Goal: Book appointment/travel/reservation

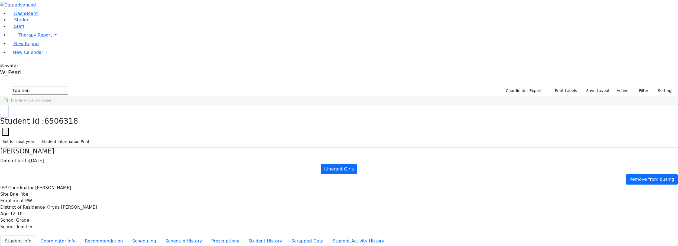
click at [2, 110] on use "button" at bounding box center [2, 110] width 0 height 0
drag, startPoint x: 84, startPoint y: 21, endPoint x: 99, endPoint y: 22, distance: 15.0
click at [68, 87] on input "tob neu" at bounding box center [40, 91] width 56 height 8
drag, startPoint x: 87, startPoint y: 22, endPoint x: 59, endPoint y: 21, distance: 28.5
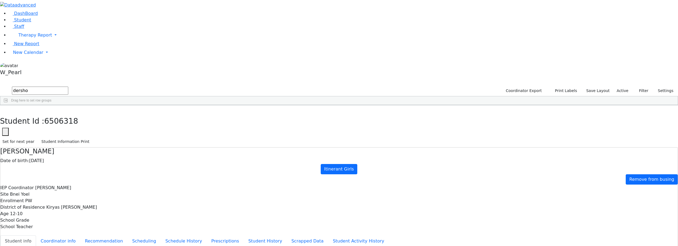
click at [131, 114] on div "Dershowitz" at bounding box center [99, 118] width 66 height 8
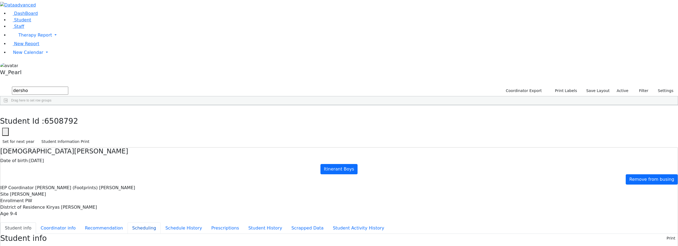
click at [158, 223] on button "Scheduling" at bounding box center [144, 228] width 33 height 11
drag, startPoint x: 156, startPoint y: 69, endPoint x: 156, endPoint y: 64, distance: 5.2
click at [36, 223] on button "Student info" at bounding box center [18, 228] width 36 height 11
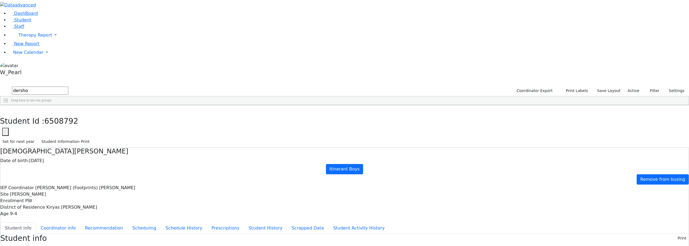
drag, startPoint x: 94, startPoint y: 22, endPoint x: 60, endPoint y: 22, distance: 33.6
click at [60, 22] on div "DashBoard Student Staff Therapy Report Student Old Calendar Report" at bounding box center [344, 235] width 689 height 471
type input "br friedman"
click at [95, 144] on div "Friedman" at bounding box center [71, 148] width 46 height 8
click at [5, 110] on icon "button" at bounding box center [3, 111] width 3 height 3
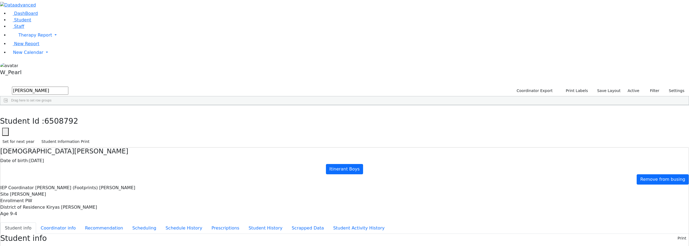
click at [95, 144] on div "Friedman" at bounding box center [71, 148] width 46 height 8
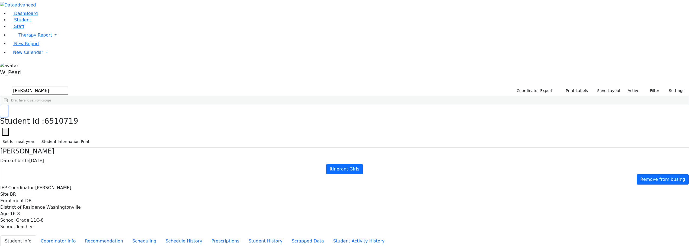
click at [8, 105] on button "button" at bounding box center [4, 110] width 8 height 11
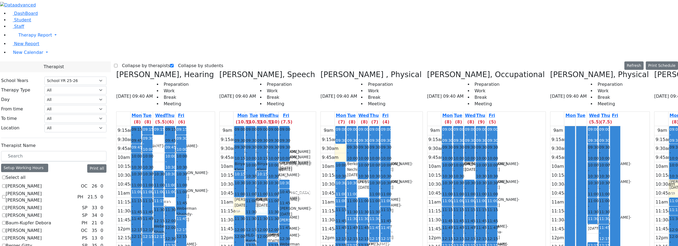
select select "212"
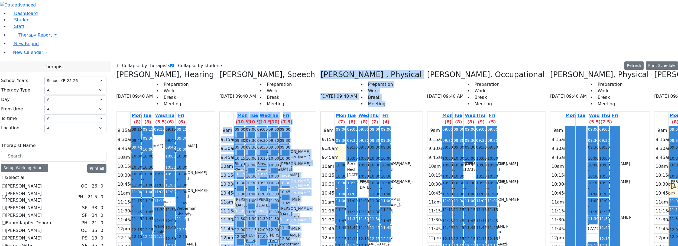
click at [428, 126] on div "9am 9:15am 9:30am 9:45am 10am 10:15am 10:30am 10:45am 11am 11:15am 11:30am 11:4…" at bounding box center [463, 233] width 70 height 215
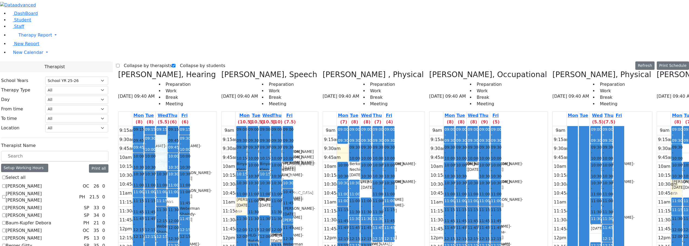
drag, startPoint x: 180, startPoint y: 44, endPoint x: 182, endPoint y: 82, distance: 38.3
click at [177, 126] on div "9:15am 9:30am 9:45am 10am 10:15am 10:30am 10:45am 11am 11:15am 11:30am 11:45am …" at bounding box center [154, 233] width 72 height 215
click at [188, 126] on div "9:15am 9:30am 9:45am 10am 10:15am 10:30am 10:45am 11am 11:15am 11:30am 11:45am …" at bounding box center [154, 233] width 72 height 215
drag, startPoint x: 229, startPoint y: 108, endPoint x: 230, endPoint y: 114, distance: 5.6
click at [230, 126] on div "9am 9:15am 9:30am 9:45am 10am 10:15am 10:30am 10:45am 11am 11:15am 11:30am 11:4…" at bounding box center [257, 233] width 72 height 215
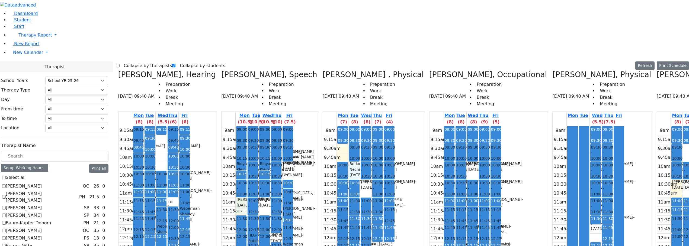
drag, startPoint x: 320, startPoint y: 73, endPoint x: 319, endPoint y: 79, distance: 5.8
click at [323, 126] on div "9am 9:15am 9:30am 9:45am 10am 10:15am 10:30am 10:45am 11am 11:15am 11:30am 11:4…" at bounding box center [359, 233] width 72 height 215
click at [331, 126] on div "9am 9:15am 9:30am 9:45am 10am 10:15am 10:30am 10:45am 11am 11:15am 11:30am 11:4…" at bounding box center [359, 233] width 72 height 215
drag, startPoint x: 369, startPoint y: 56, endPoint x: 369, endPoint y: 63, distance: 6.8
click at [429, 126] on tbody "9am 9:15am 9:30am 9:45am 10am 10:15am 10:30am 10:45am 11am 11:15am 11:30am 11:4…" at bounding box center [465, 233] width 72 height 215
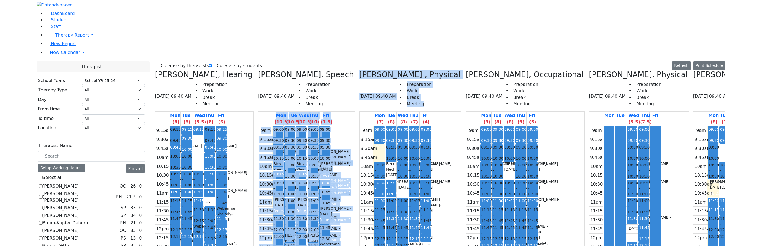
scroll to position [190, 0]
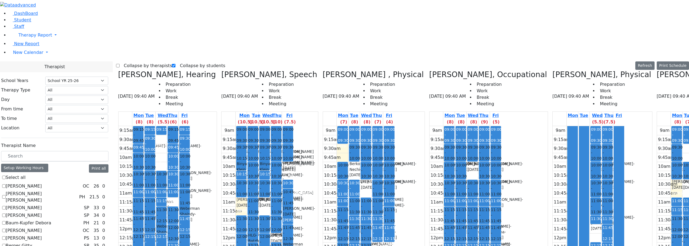
checkbox input "true"
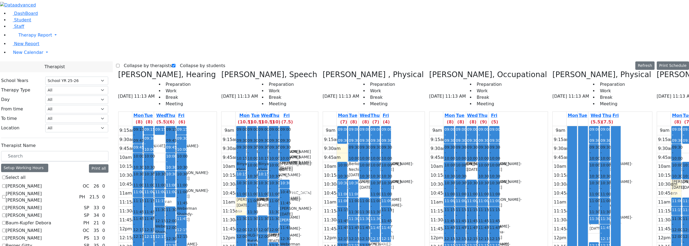
click at [133, 62] on label "Collapse by therapists" at bounding box center [146, 66] width 53 height 9
click at [120, 64] on input "Collapse by therapists" at bounding box center [118, 66] width 4 height 4
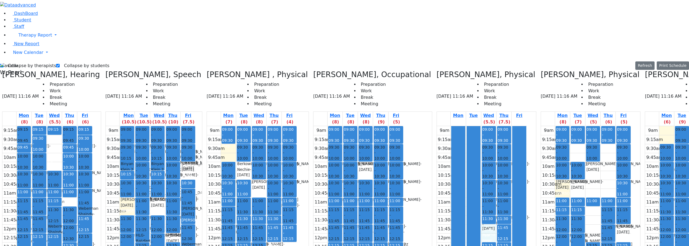
drag, startPoint x: 452, startPoint y: 134, endPoint x: 451, endPoint y: 139, distance: 4.1
click at [450, 146] on div "9am 9:15am 9:30am 9:45am 10am 10:15am 10:30am 10:45am 11am 11:15am 11:30am 11:4…" at bounding box center [482, 233] width 90 height 215
drag, startPoint x: 440, startPoint y: 134, endPoint x: 441, endPoint y: 140, distance: 5.7
click at [467, 140] on div at bounding box center [474, 233] width 14 height 214
drag, startPoint x: 449, startPoint y: 190, endPoint x: 452, endPoint y: 198, distance: 9.0
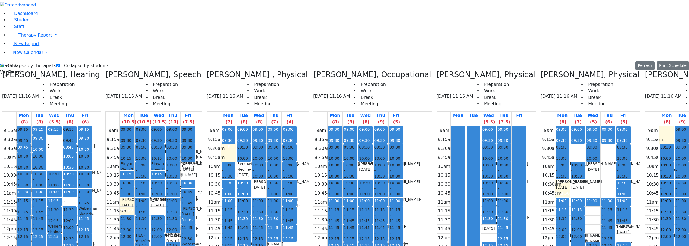
click at [452, 198] on div "9am 9:15am 9:30am 9:45am 10am 10:15am 10:30am 10:45am 11am 11:15am 11:30am 11:4…" at bounding box center [482, 233] width 90 height 215
drag, startPoint x: 453, startPoint y: 203, endPoint x: 454, endPoint y: 211, distance: 7.7
click at [454, 211] on div "9am 9:15am 9:30am 9:45am 10am 10:15am 10:30am 10:45am 11am 11:15am 11:30am 11:4…" at bounding box center [482, 233] width 90 height 215
click at [469, 219] on div "9am 9:15am 9:30am 9:45am 10am 10:15am 10:30am 10:45am 11am 11:15am 11:30am 11:4…" at bounding box center [482, 233] width 90 height 215
click at [330, 176] on div "9am 9:15am 9:30am 9:45am 10am 10:15am 10:30am 10:45am 11am 11:15am 11:30am 11:4…" at bounding box center [358, 233] width 90 height 215
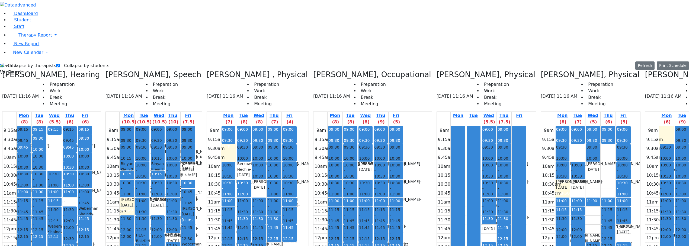
drag, startPoint x: 298, startPoint y: 156, endPoint x: 297, endPoint y: 160, distance: 5.1
click at [297, 160] on div "9am 9:15am 9:30am 9:45am 10am 10:15am 10:30am 10:45am 11am 11:15am 11:30am 11:4…" at bounding box center [252, 233] width 90 height 215
click at [281, 159] on div "9am 9:15am 9:30am 9:45am 10am 10:15am 10:30am 10:45am 11am 11:15am 11:30am 11:4…" at bounding box center [252, 233] width 90 height 215
click at [296, 162] on div "9am 9:15am 9:30am 9:45am 10am 10:15am 10:30am 10:45am 11am 11:15am 11:30am 11:4…" at bounding box center [252, 233] width 90 height 215
click at [293, 168] on div "9am 9:15am 9:30am 9:45am 10am 10:15am 10:30am 10:45am 11am 11:15am 11:30am 11:4…" at bounding box center [252, 233] width 90 height 215
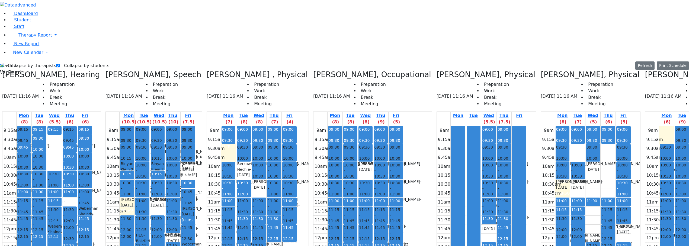
click at [287, 162] on div "9am 9:15am 9:30am 9:45am 10am 10:15am 10:30am 10:45am 11am 11:15am 11:30am 11:4…" at bounding box center [252, 233] width 90 height 215
click at [281, 160] on div "9am 9:15am 9:30am 9:45am 10am 10:15am 10:30am 10:45am 11am 11:15am 11:30am 11:4…" at bounding box center [252, 233] width 90 height 215
click at [281, 153] on div "9am 9:15am 9:30am 9:45am 10am 10:15am 10:30am 10:45am 11am 11:15am 11:30am 11:4…" at bounding box center [252, 233] width 90 height 215
click at [289, 152] on div "9am 9:15am 9:30am 9:45am 10am 10:15am 10:30am 10:45am 11am 11:15am 11:30am 11:4…" at bounding box center [252, 233] width 90 height 215
drag, startPoint x: 291, startPoint y: 157, endPoint x: 291, endPoint y: 162, distance: 4.9
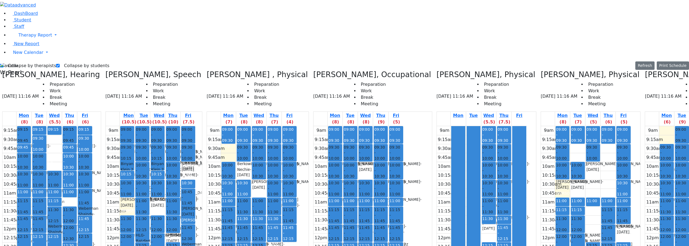
click at [292, 162] on div "9am 9:15am 9:30am 9:45am 10am 10:15am 10:30am 10:45am 11am 11:15am 11:30am 11:4…" at bounding box center [252, 233] width 90 height 215
click at [284, 159] on div "9am 9:15am 9:30am 9:45am 10am 10:15am 10:30am 10:45am 11am 11:15am 11:30am 11:4…" at bounding box center [252, 233] width 90 height 215
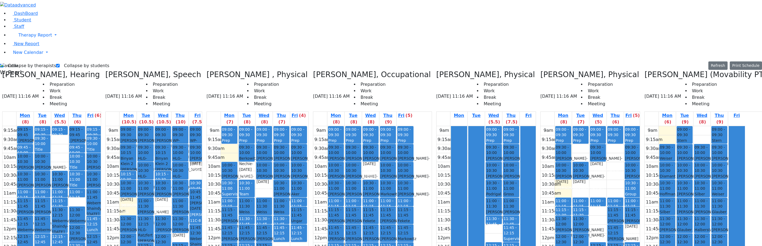
drag, startPoint x: 164, startPoint y: 203, endPoint x: 164, endPoint y: 207, distance: 4.3
click at [164, 208] on div "9am 9:15am 9:30am 9:45am 10am 10:15am 10:30am 10:45am 11am 11:15am 11:30am 11:4…" at bounding box center [156, 233] width 101 height 215
drag, startPoint x: 269, startPoint y: 69, endPoint x: 291, endPoint y: 83, distance: 25.9
click at [273, 126] on div "9am 9:15am 9:30am 9:45am 10am 10:15am 10:30am 10:45am 11am 11:15am 11:30am 11:4…" at bounding box center [257, 233] width 101 height 215
drag, startPoint x: 292, startPoint y: 91, endPoint x: 292, endPoint y: 94, distance: 3.0
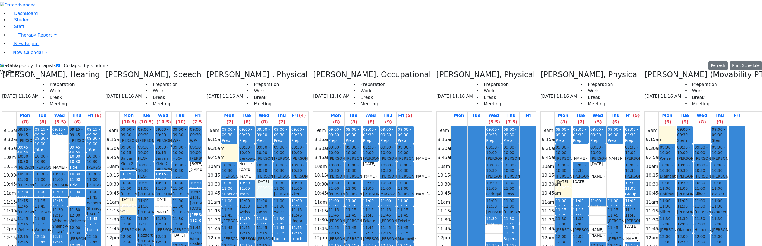
click at [292, 126] on div "9am 9:15am 9:30am 9:45am 10am 10:15am 10:30am 10:45am 11am 11:15am 11:30am 11:4…" at bounding box center [257, 233] width 101 height 215
drag, startPoint x: 255, startPoint y: 54, endPoint x: 255, endPoint y: 62, distance: 8.2
click at [255, 126] on div "9am 9:15am 9:30am 9:45am 10am 10:15am 10:30am 10:45am 11am 11:15am 11:30am 11:4…" at bounding box center [257, 233] width 101 height 215
click at [271, 126] on div "9am 9:15am 9:30am 9:45am 10am 10:15am 10:30am 10:45am 11am 11:15am 11:30am 11:4…" at bounding box center [257, 233] width 101 height 215
click at [287, 126] on div "9am 9:15am 9:30am 9:45am 10am 10:15am 10:30am 10:45am 11am 11:15am 11:30am 11:4…" at bounding box center [257, 233] width 101 height 215
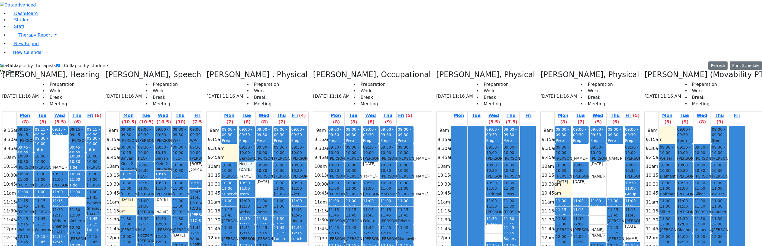
click at [268, 126] on div "9am 9:15am 9:30am 9:45am 10am 10:15am 10:30am 10:45am 11am 11:15am 11:30am 11:4…" at bounding box center [257, 233] width 101 height 215
drag, startPoint x: 257, startPoint y: 55, endPoint x: 258, endPoint y: 60, distance: 5.5
click at [258, 126] on div "9am 9:15am 9:30am 9:45am 10am 10:15am 10:30am 10:45am 11am 11:15am 11:30am 11:4…" at bounding box center [257, 233] width 101 height 215
drag, startPoint x: 271, startPoint y: 75, endPoint x: 271, endPoint y: 81, distance: 5.7
click at [271, 126] on div "9am 9:15am 9:30am 9:45am 10am 10:15am 10:30am 10:45am 11am 11:15am 11:30am 11:4…" at bounding box center [257, 233] width 101 height 215
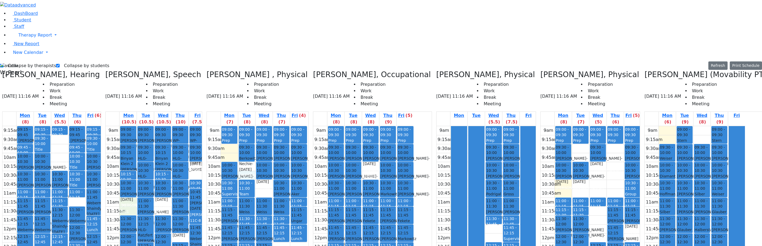
drag, startPoint x: 153, startPoint y: 108, endPoint x: 156, endPoint y: 114, distance: 6.6
click at [154, 126] on div "9am 9:15am 9:30am 9:45am 10am 10:15am 10:30am 10:45am 11am 11:15am 11:30am 11:4…" at bounding box center [156, 233] width 101 height 215
drag, startPoint x: 186, startPoint y: 108, endPoint x: 188, endPoint y: 119, distance: 10.7
click at [187, 126] on div "9am 9:15am 9:30am 9:45am 10am 10:15am 10:30am 10:45am 11am 11:15am 11:30am 11:4…" at bounding box center [156, 233] width 101 height 215
click at [201, 140] on div "9am 9:15am 9:30am 9:45am 10am 10:15am 10:30am 10:45am 11am 11:15am 11:30am 11:4…" at bounding box center [156, 233] width 101 height 215
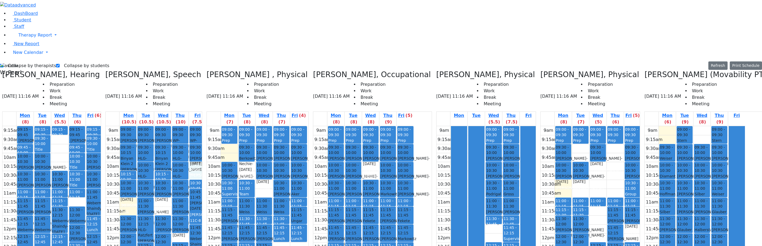
click at [206, 126] on div "9am 9:15am 9:30am 9:45am 10am 10:15am 10:30am 10:45am 11am 11:15am 11:30am 11:4…" at bounding box center [156, 233] width 101 height 215
drag, startPoint x: 256, startPoint y: 56, endPoint x: 258, endPoint y: 64, distance: 8.4
click at [257, 126] on div "9am 9:15am 9:30am 9:45am 10am 10:15am 10:30am 10:45am 11am 11:15am 11:30am 11:4…" at bounding box center [257, 233] width 101 height 215
click at [272, 126] on div "9am 9:15am 9:30am 9:45am 10am 10:15am 10:30am 10:45am 11am 11:15am 11:30am 11:4…" at bounding box center [257, 233] width 101 height 215
click at [21, 62] on label "Collapse by therapists" at bounding box center [30, 66] width 53 height 9
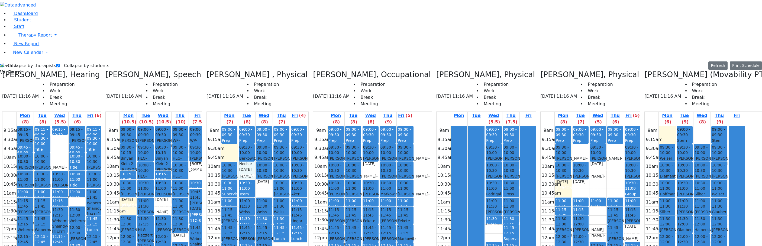
click at [4, 64] on input "Collapse by therapists" at bounding box center [2, 66] width 4 height 4
checkbox input "false"
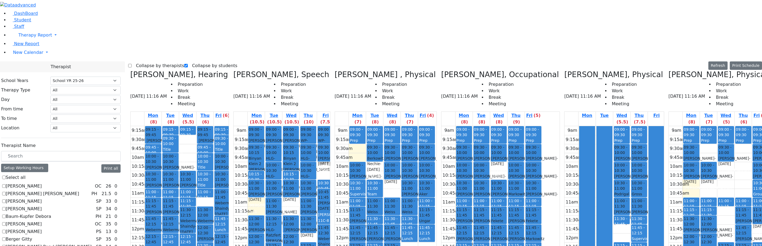
scroll to position [271, 0]
checkbox input "true"
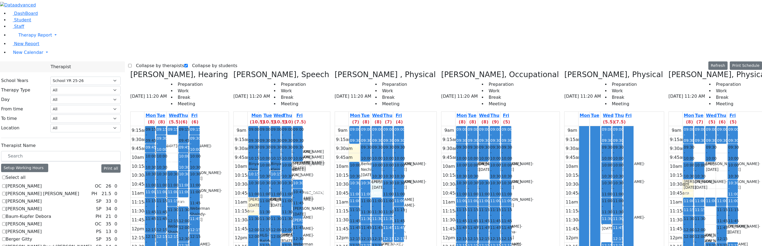
drag, startPoint x: 334, startPoint y: 90, endPoint x: 334, endPoint y: 95, distance: 5.2
click at [335, 126] on div "9am 9:15am 9:30am 9:45am 10am 10:15am 10:30am 10:45am 11am 11:15am 11:30am 11:4…" at bounding box center [369, 233] width 69 height 215
drag, startPoint x: 326, startPoint y: 75, endPoint x: 326, endPoint y: 80, distance: 5.2
click at [335, 126] on div "9am 9:15am 9:30am 9:45am 10am 10:15am 10:30am 10:45am 11am 11:15am 11:30am 11:4…" at bounding box center [369, 233] width 69 height 215
drag, startPoint x: 313, startPoint y: 55, endPoint x: 313, endPoint y: 59, distance: 4.3
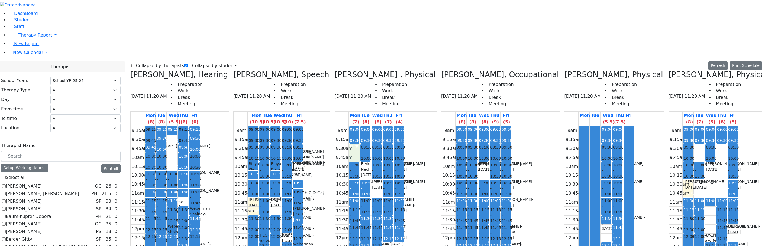
click at [335, 126] on div "9am 9:15am 9:30am 9:45am 10am 10:15am 10:30am 10:45am 11am 11:15am 11:30am 11:4…" at bounding box center [369, 233] width 69 height 215
click at [182, 126] on div "9:15am 9:30am 9:45am 10am 10:15am 10:30am 10:45am 11am 11:15am 11:30am 11:45am …" at bounding box center [165, 233] width 69 height 215
click at [185, 126] on div "9:15am 9:30am 9:45am 10am 10:15am 10:30am 10:45am 11am 11:15am 11:30am 11:45am …" at bounding box center [165, 233] width 69 height 215
click at [167, 154] on span "10:00 - 10:30" at bounding box center [162, 162] width 11 height 17
drag, startPoint x: 185, startPoint y: 60, endPoint x: 186, endPoint y: 66, distance: 6.3
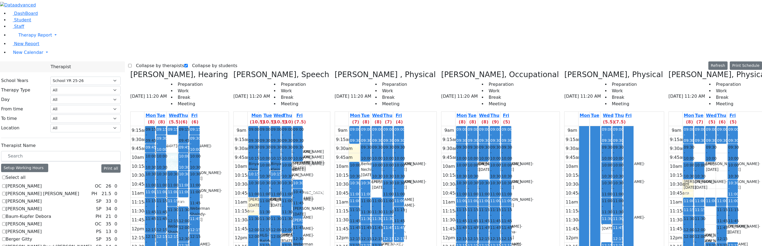
click at [187, 126] on div "9:15am 9:30am 9:45am 10am 10:15am 10:30am 10:45am 11am 11:15am 11:30am 11:45am …" at bounding box center [165, 233] width 69 height 215
